Goal: Task Accomplishment & Management: Complete application form

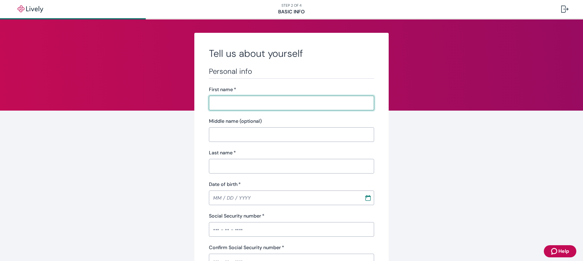
drag, startPoint x: 571, startPoint y: 77, endPoint x: 575, endPoint y: 77, distance: 3.6
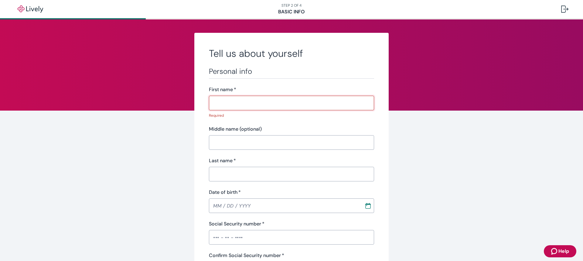
click at [228, 105] on input "First name   *" at bounding box center [291, 103] width 165 height 12
type input "[PERSON_NAME]"
type input "[PHONE_NUMBER]"
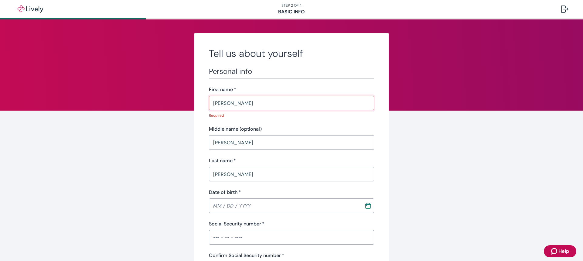
type input "[STREET_ADDRESS][PERSON_NAME]"
type input "Euless"
type input "[US_STATE]"
type input "76040"
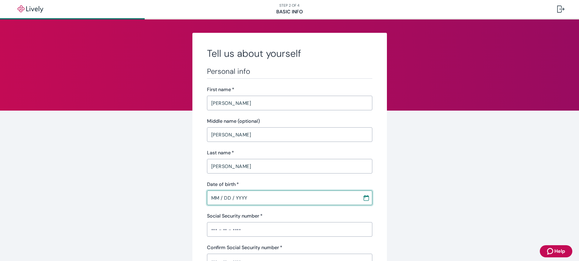
click at [220, 196] on input "MM / DD / YYYY" at bounding box center [282, 198] width 151 height 12
type input "10 / 14 / 0984"
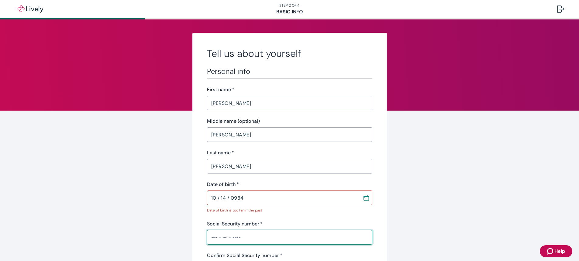
click at [223, 234] on input "Social Security number   *" at bounding box center [289, 237] width 165 height 12
type input "•••-••-0779"
click at [231, 199] on input "10 / 14 / 0984" at bounding box center [282, 198] width 151 height 12
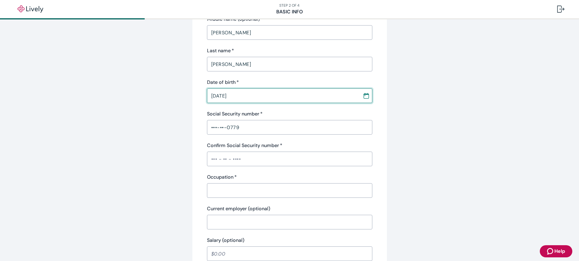
scroll to position [103, 0]
type input "[DATE]"
click at [211, 161] on input "Confirm Social Security number   *" at bounding box center [289, 158] width 165 height 12
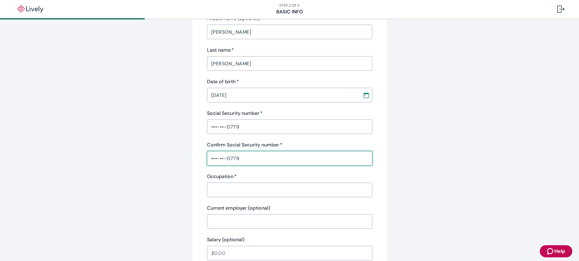
type input "•••-••-0779"
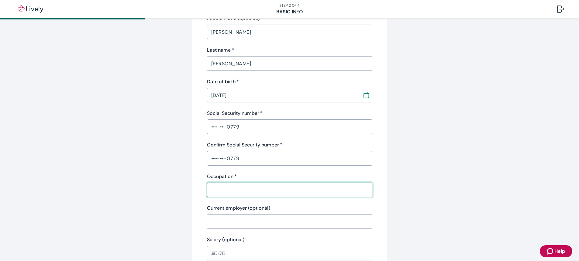
click at [218, 190] on input "Occupation   *" at bounding box center [289, 190] width 165 height 12
type input "Warehouse Supervisor"
click at [216, 223] on input "Current employer (optional)" at bounding box center [289, 221] width 165 height 12
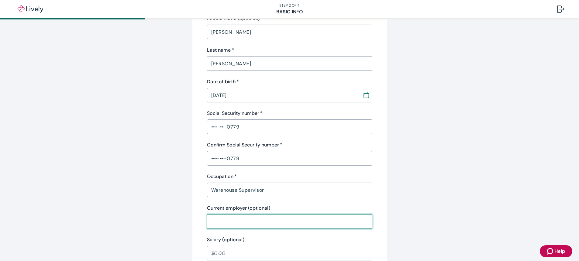
type input "[PERSON_NAME]"
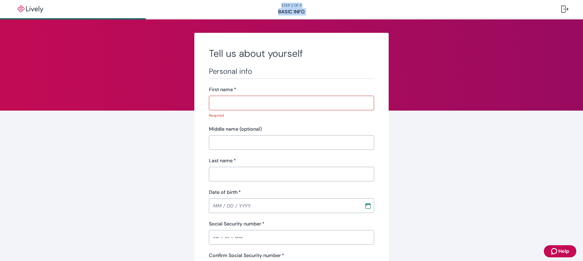
drag, startPoint x: 110, startPoint y: 18, endPoint x: 138, endPoint y: 17, distance: 28.6
click at [137, 19] on div "STEP 2 OF 4 Basic Info Tell us about yourself Personal info First name   * ​ Re…" at bounding box center [291, 9] width 583 height 19
drag, startPoint x: 139, startPoint y: 18, endPoint x: 152, endPoint y: 20, distance: 13.5
drag, startPoint x: 152, startPoint y: 20, endPoint x: 106, endPoint y: 67, distance: 65.7
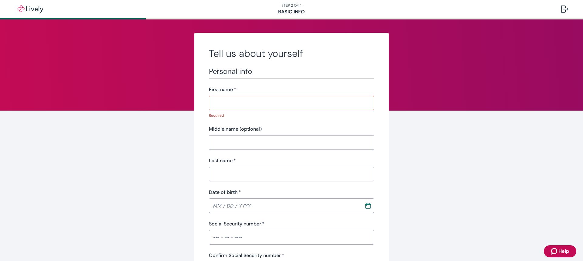
click at [221, 106] on input "First name   *" at bounding box center [291, 103] width 165 height 12
type input "[PERSON_NAME]"
type input "[PHONE_NUMBER]"
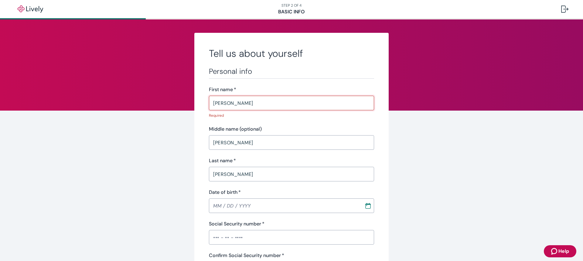
type input "[STREET_ADDRESS][PERSON_NAME]"
type input "Euless"
type input "[US_STATE]"
type input "76040"
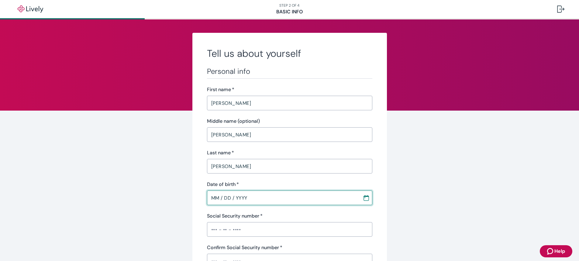
click at [213, 201] on input "MM / DD / YYYY" at bounding box center [282, 198] width 151 height 12
type input "[DATE]"
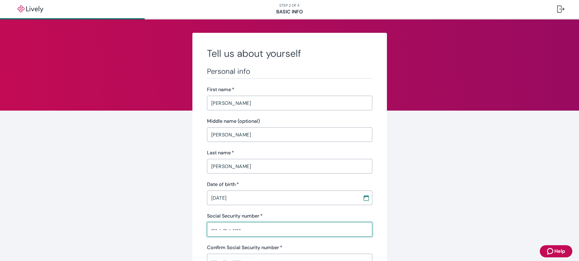
click at [218, 232] on input "Social Security number   *" at bounding box center [289, 229] width 165 height 12
type input "•••-••-0779"
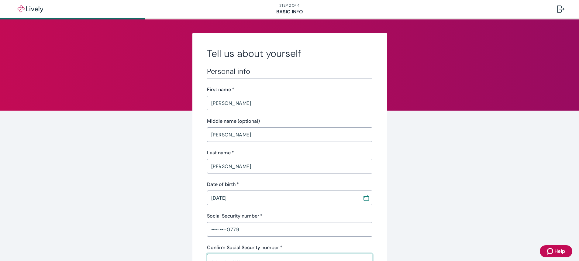
click at [226, 256] on input "Confirm Social Security number   *" at bounding box center [289, 261] width 165 height 12
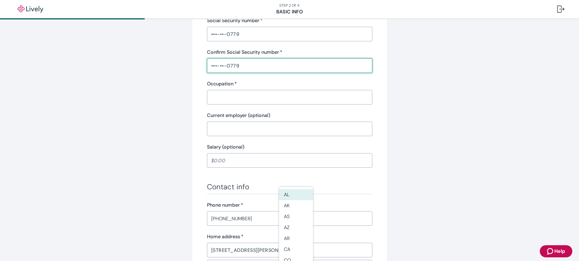
scroll to position [195, 0]
type input "•••-••-0779"
click at [227, 97] on input "Occupation   *" at bounding box center [289, 97] width 165 height 12
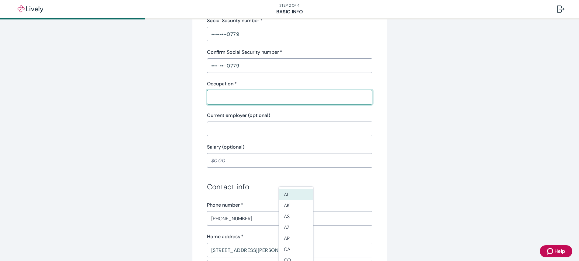
type input "Warehouse Supervisor"
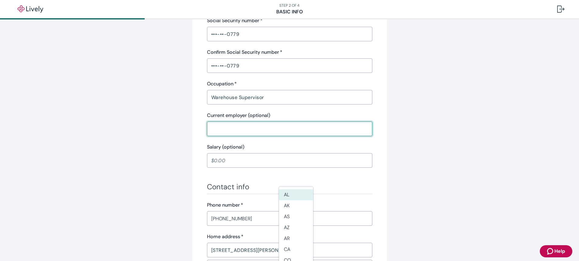
click at [233, 131] on input "Current employer (optional)" at bounding box center [289, 129] width 165 height 12
type input "[PERSON_NAME]"
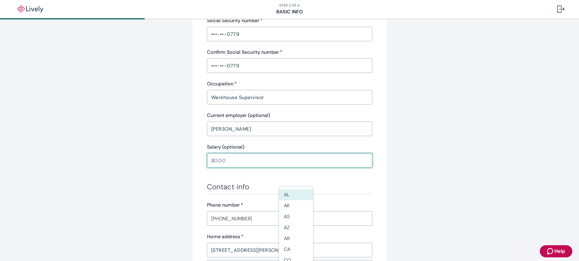
click at [236, 158] on input "Salary (optional)" at bounding box center [289, 160] width 165 height 12
type input "55,000.00"
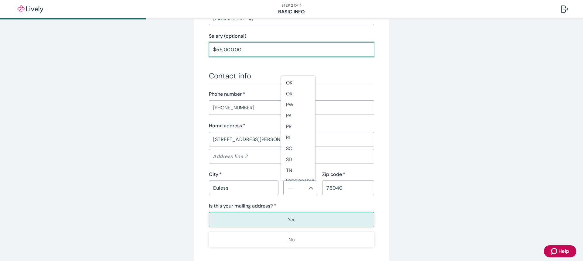
scroll to position [490, 0]
click at [293, 142] on li "[GEOGRAPHIC_DATA]" at bounding box center [298, 140] width 34 height 11
type input "[GEOGRAPHIC_DATA]"
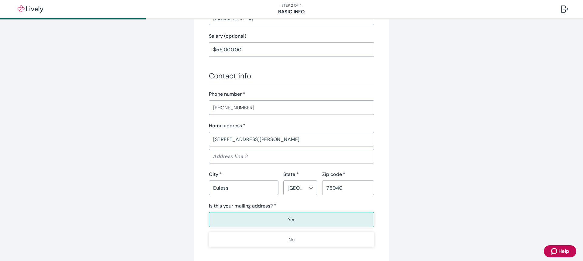
click at [288, 217] on p "Yes" at bounding box center [292, 219] width 8 height 7
click at [288, 219] on p "Yes" at bounding box center [292, 219] width 8 height 7
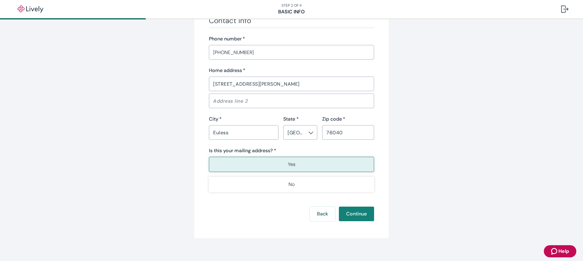
scroll to position [360, 0]
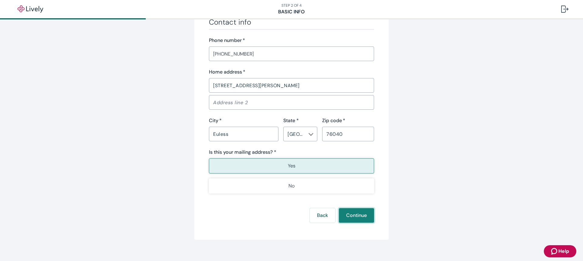
click at [354, 214] on button "Continue" at bounding box center [356, 215] width 35 height 15
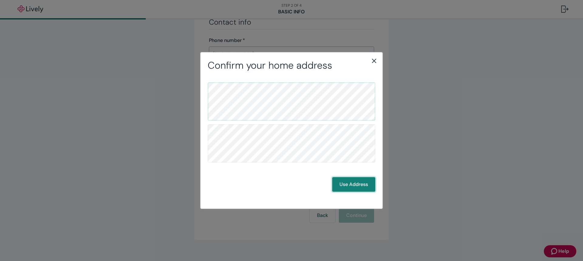
click at [348, 186] on button "Use Address" at bounding box center [353, 184] width 43 height 15
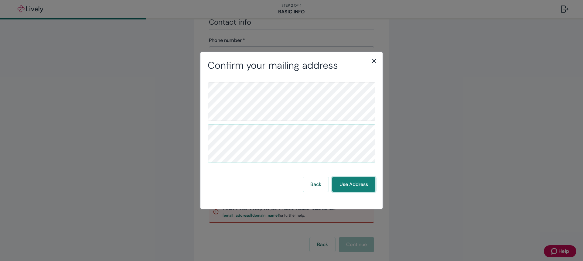
click at [353, 181] on button "Use Address" at bounding box center [353, 184] width 43 height 15
click at [353, 183] on button "Use Address" at bounding box center [353, 184] width 43 height 15
click at [352, 189] on button "Use Address" at bounding box center [353, 184] width 43 height 15
click at [354, 188] on button "Use Address" at bounding box center [353, 184] width 43 height 15
click at [351, 181] on button "Use Address" at bounding box center [353, 184] width 43 height 15
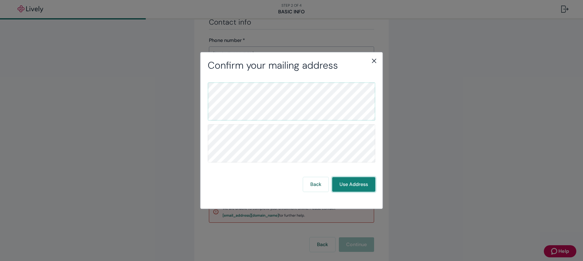
click at [360, 187] on button "Use Address" at bounding box center [353, 184] width 43 height 15
click at [359, 187] on button "Use Address" at bounding box center [353, 184] width 43 height 15
click at [321, 187] on button "Back" at bounding box center [316, 184] width 26 height 15
click at [350, 183] on button "Use Address" at bounding box center [353, 184] width 43 height 15
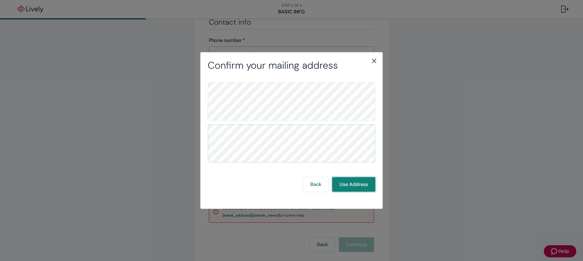
click at [343, 182] on button "Use Address" at bounding box center [353, 184] width 43 height 15
click at [377, 67] on div "Confirm your mailing address" at bounding box center [291, 66] width 182 height 12
click at [375, 63] on icon "close" at bounding box center [374, 60] width 7 height 7
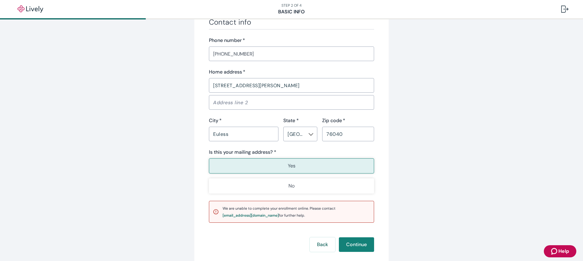
click at [259, 86] on input "[STREET_ADDRESS][PERSON_NAME]" at bounding box center [291, 85] width 165 height 12
type input "[STREET_ADDRESS][PERSON_NAME]"
click at [355, 241] on button "Continue" at bounding box center [356, 244] width 35 height 15
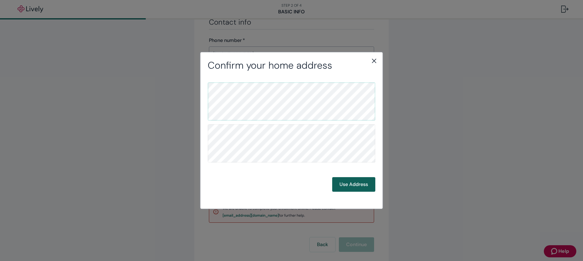
click at [365, 181] on button "Use Address" at bounding box center [353, 184] width 43 height 15
click at [371, 57] on icon "close" at bounding box center [374, 60] width 7 height 7
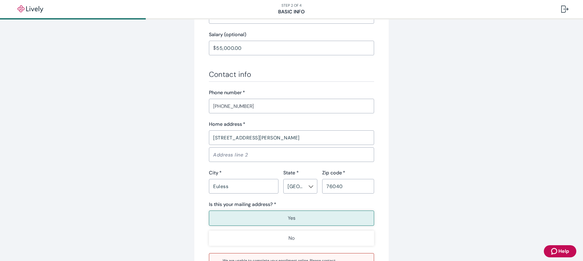
scroll to position [397, 0]
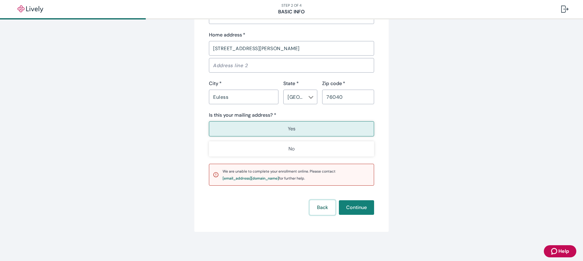
click at [320, 208] on button "Back" at bounding box center [323, 207] width 26 height 15
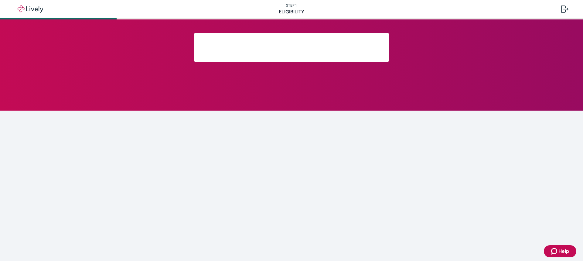
scroll to position [63, 0]
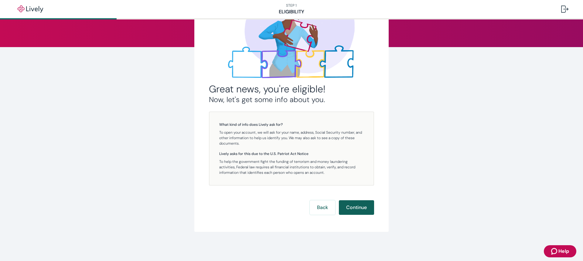
click at [350, 206] on button "Continue" at bounding box center [356, 207] width 35 height 15
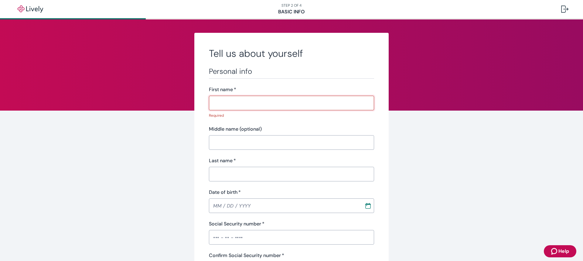
click at [556, 252] on icon "Zendesk support icon" at bounding box center [554, 251] width 6 height 6
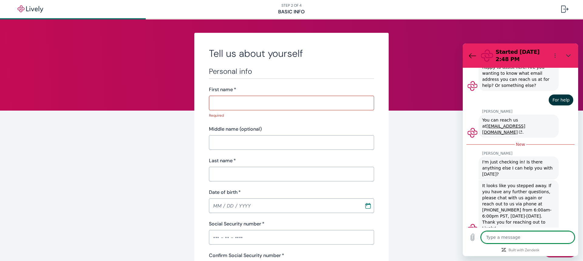
scroll to position [212, 0]
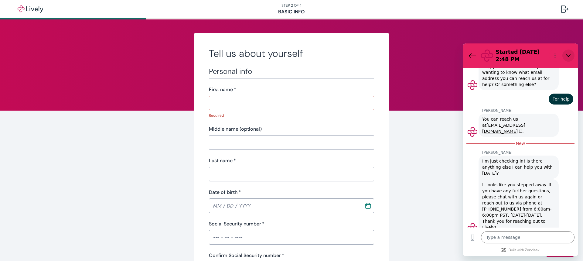
click at [570, 57] on icon "Close" at bounding box center [568, 55] width 5 height 5
type textarea "x"
